Goal: Transaction & Acquisition: Download file/media

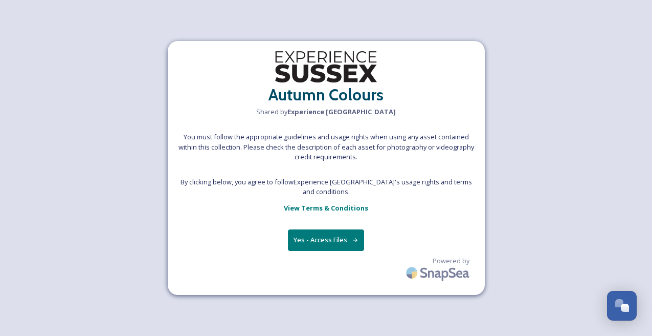
click at [308, 240] on button "Yes - Access Files" at bounding box center [326, 239] width 77 height 21
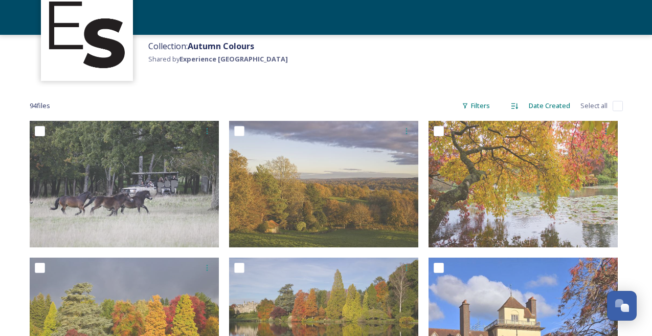
scroll to position [86, 0]
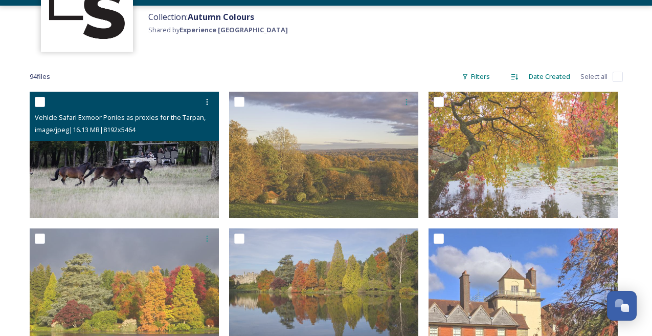
click at [40, 99] on input "checkbox" at bounding box center [40, 102] width 10 height 10
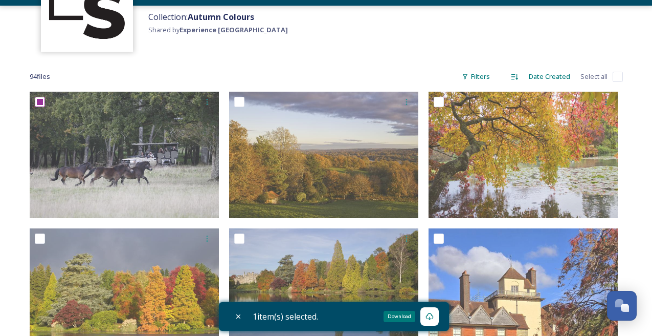
click at [431, 317] on icon at bounding box center [430, 316] width 8 height 8
click at [350, 54] on div "Collection: Autumn Colours Shared by Experience [GEOGRAPHIC_DATA]" at bounding box center [397, 31] width 509 height 51
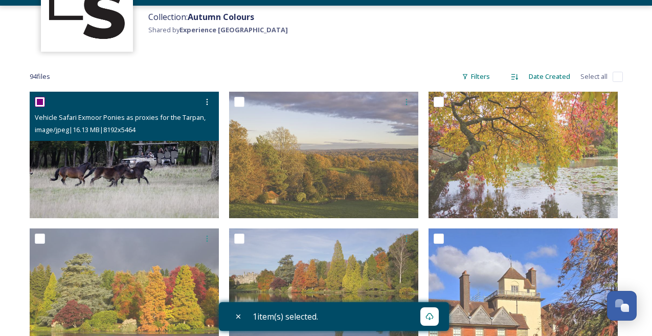
click at [40, 100] on input "checkbox" at bounding box center [40, 102] width 10 height 10
checkbox input "false"
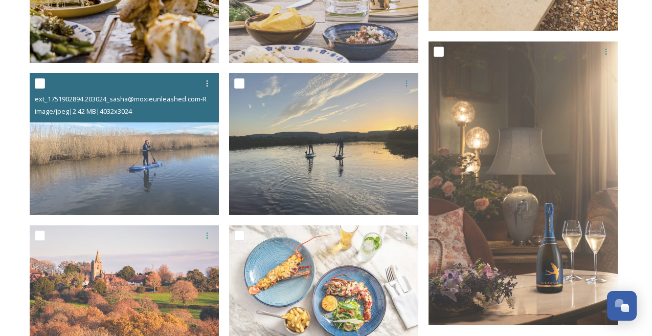
scroll to position [968, 0]
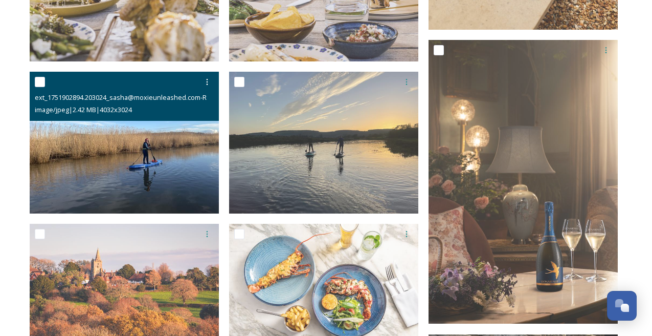
click at [40, 79] on input "checkbox" at bounding box center [40, 82] width 10 height 10
checkbox input "true"
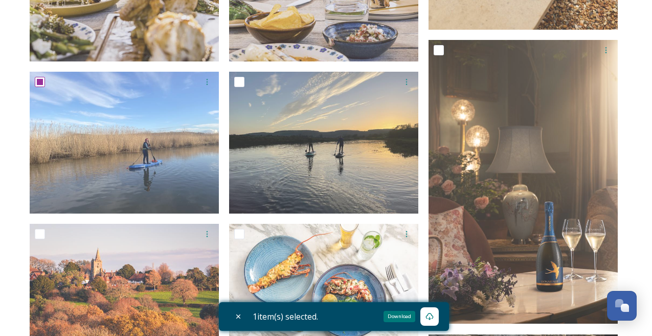
click at [432, 314] on icon at bounding box center [430, 316] width 8 height 8
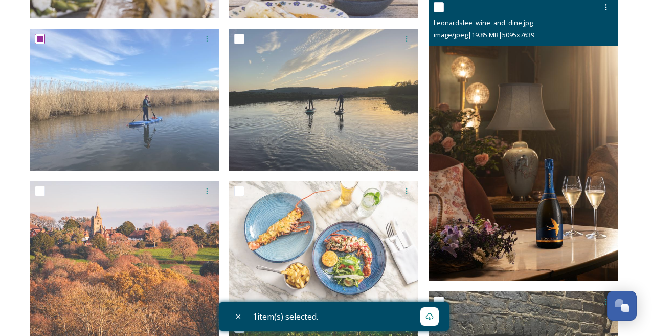
scroll to position [1012, 0]
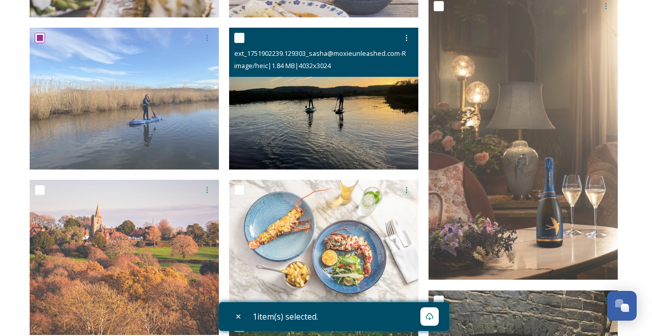
click at [243, 36] on input "checkbox" at bounding box center [239, 38] width 10 height 10
checkbox input "true"
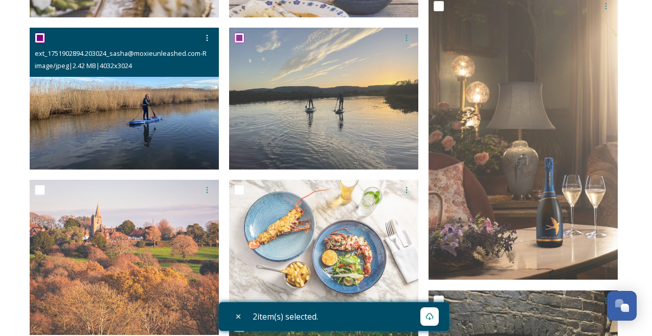
click at [42, 36] on input "checkbox" at bounding box center [40, 38] width 10 height 10
checkbox input "false"
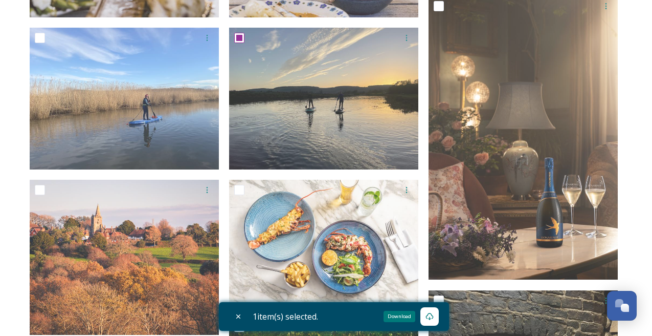
click at [431, 314] on icon at bounding box center [430, 316] width 8 height 7
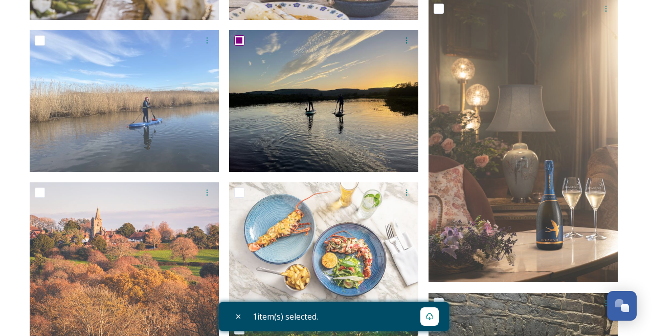
scroll to position [1010, 0]
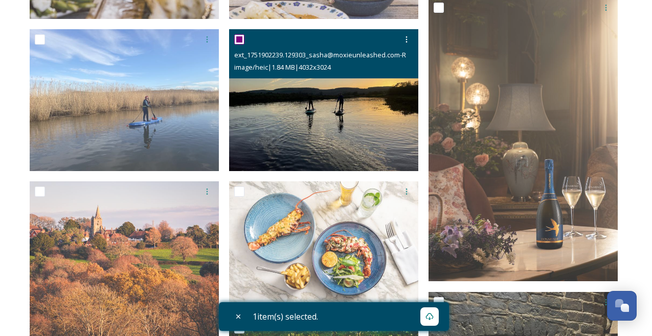
click at [238, 34] on input "checkbox" at bounding box center [239, 39] width 10 height 10
checkbox input "false"
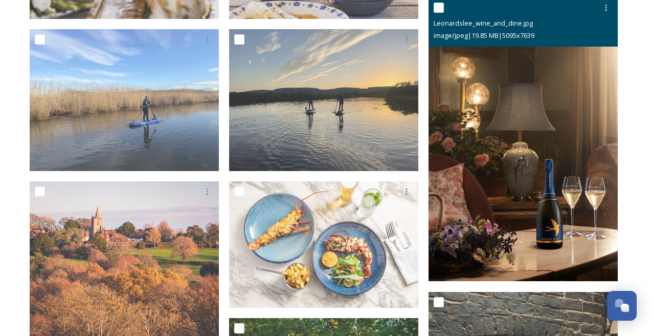
click at [438, 6] on input "checkbox" at bounding box center [439, 8] width 10 height 10
checkbox input "true"
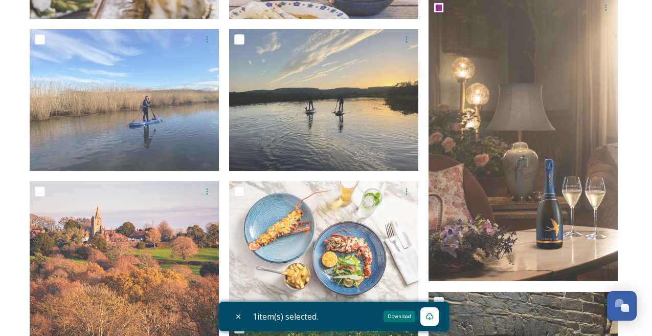
click at [438, 317] on div "Download" at bounding box center [429, 316] width 18 height 18
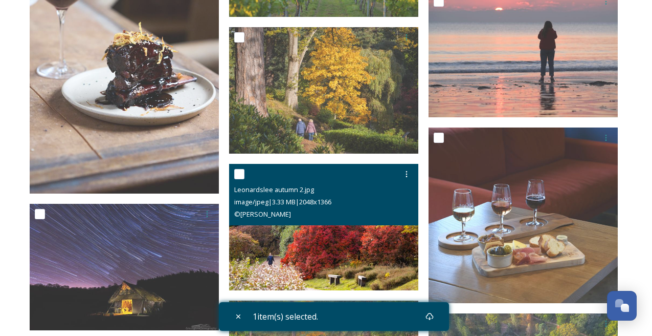
scroll to position [1765, 0]
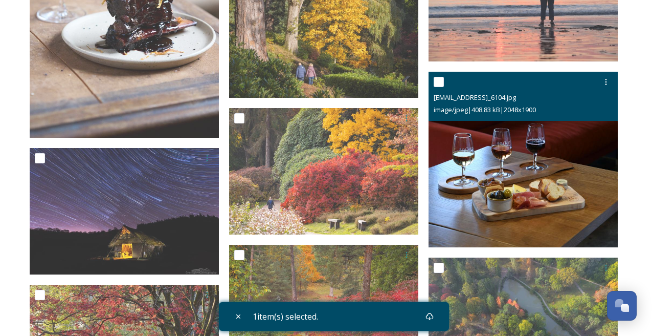
click at [441, 83] on input "checkbox" at bounding box center [439, 82] width 10 height 10
checkbox input "true"
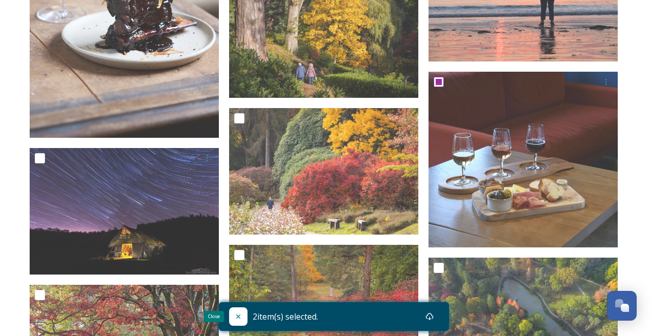
click at [238, 315] on icon at bounding box center [238, 316] width 8 height 8
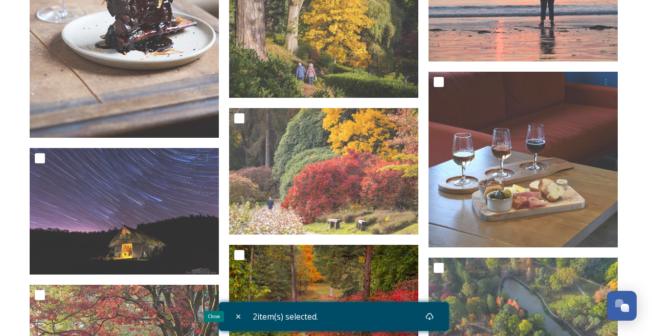
checkbox input "false"
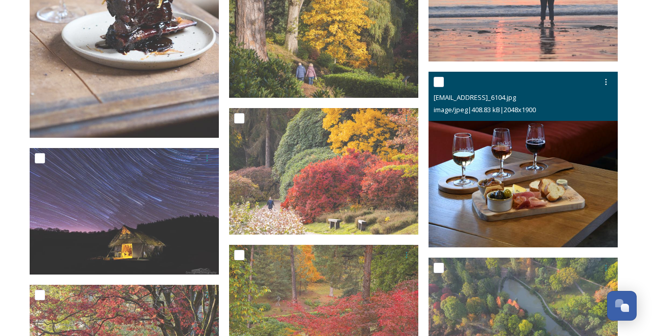
click at [440, 79] on input "checkbox" at bounding box center [439, 82] width 10 height 10
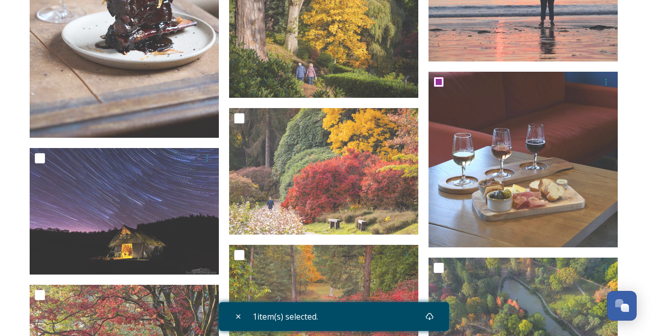
click at [412, 317] on div "1 item(s) selected." at bounding box center [334, 316] width 230 height 29
click at [433, 317] on icon at bounding box center [430, 316] width 8 height 8
click at [238, 317] on icon at bounding box center [238, 316] width 8 height 8
checkbox input "false"
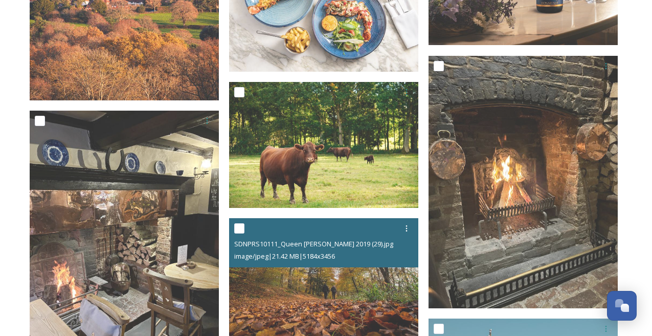
scroll to position [1246, 0]
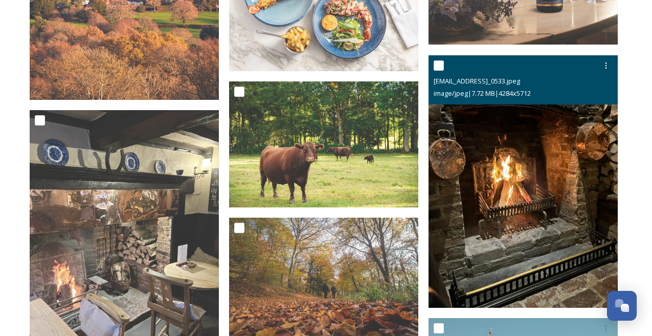
click at [436, 66] on input "checkbox" at bounding box center [439, 65] width 10 height 10
checkbox input "true"
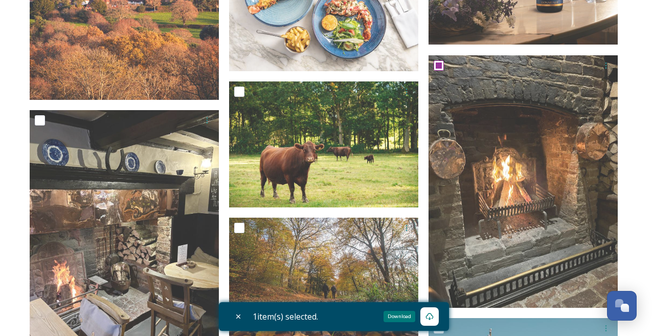
click at [434, 311] on div "Download" at bounding box center [429, 316] width 18 height 18
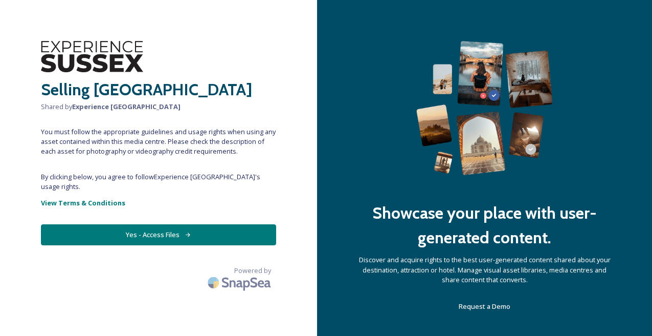
click at [211, 225] on button "Yes - Access Files" at bounding box center [158, 234] width 235 height 21
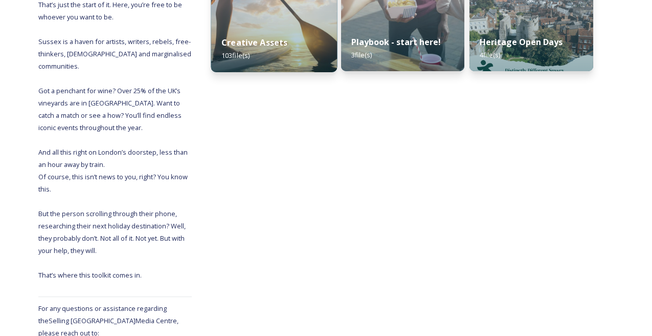
scroll to position [237, 0]
